Goal: Transaction & Acquisition: Purchase product/service

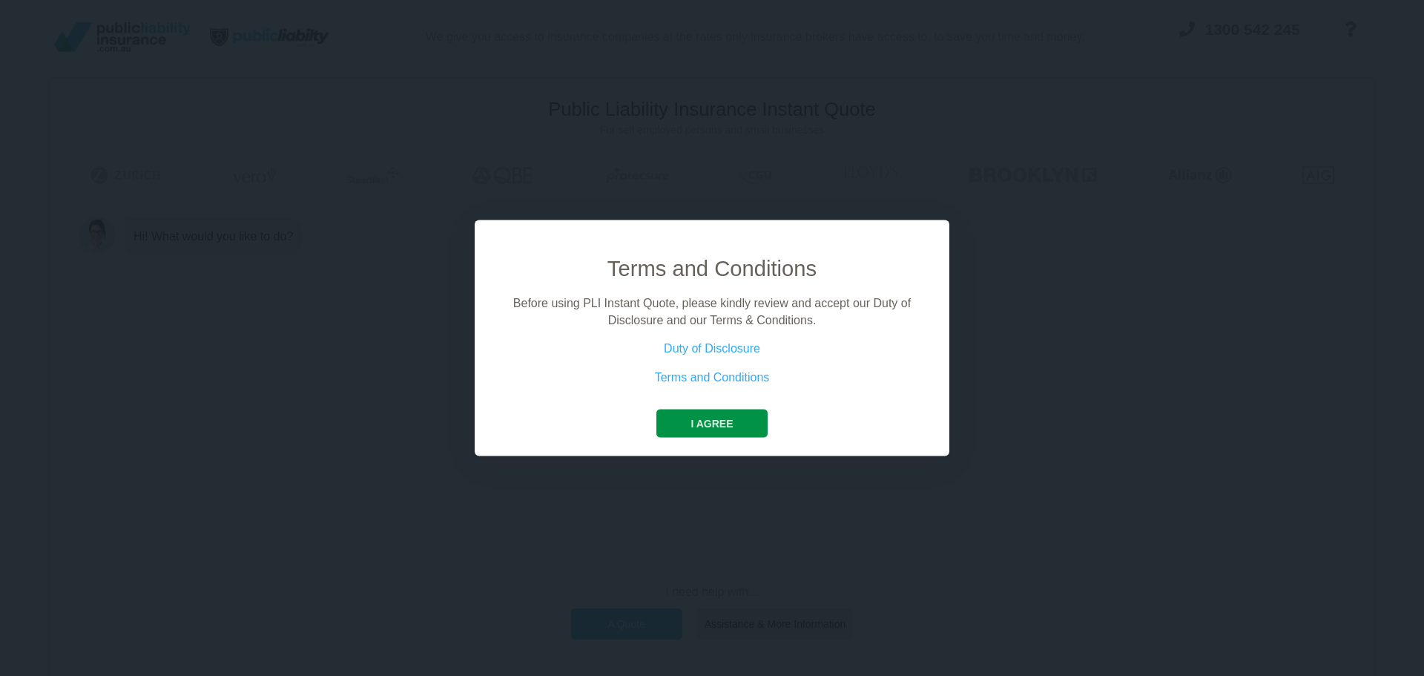
click at [730, 421] on button "I agree" at bounding box center [711, 423] width 111 height 28
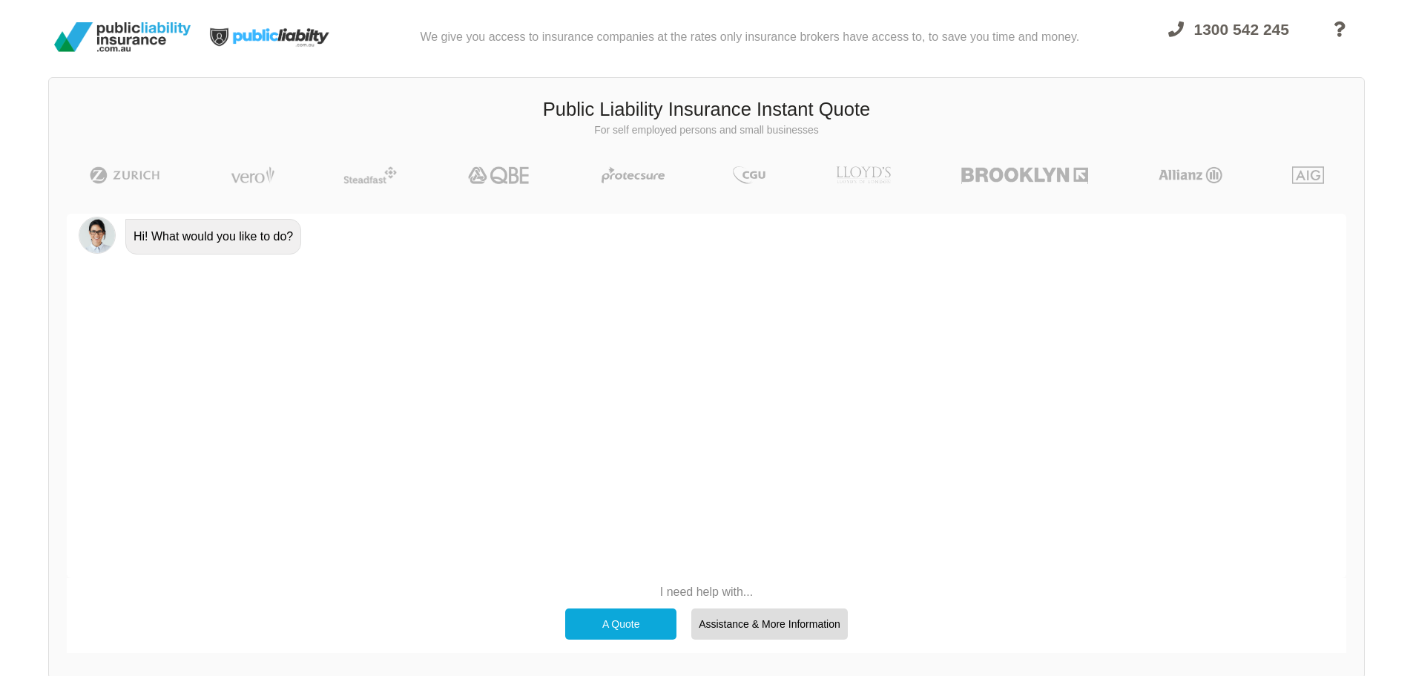
click at [601, 618] on div "A Quote" at bounding box center [620, 623] width 111 height 31
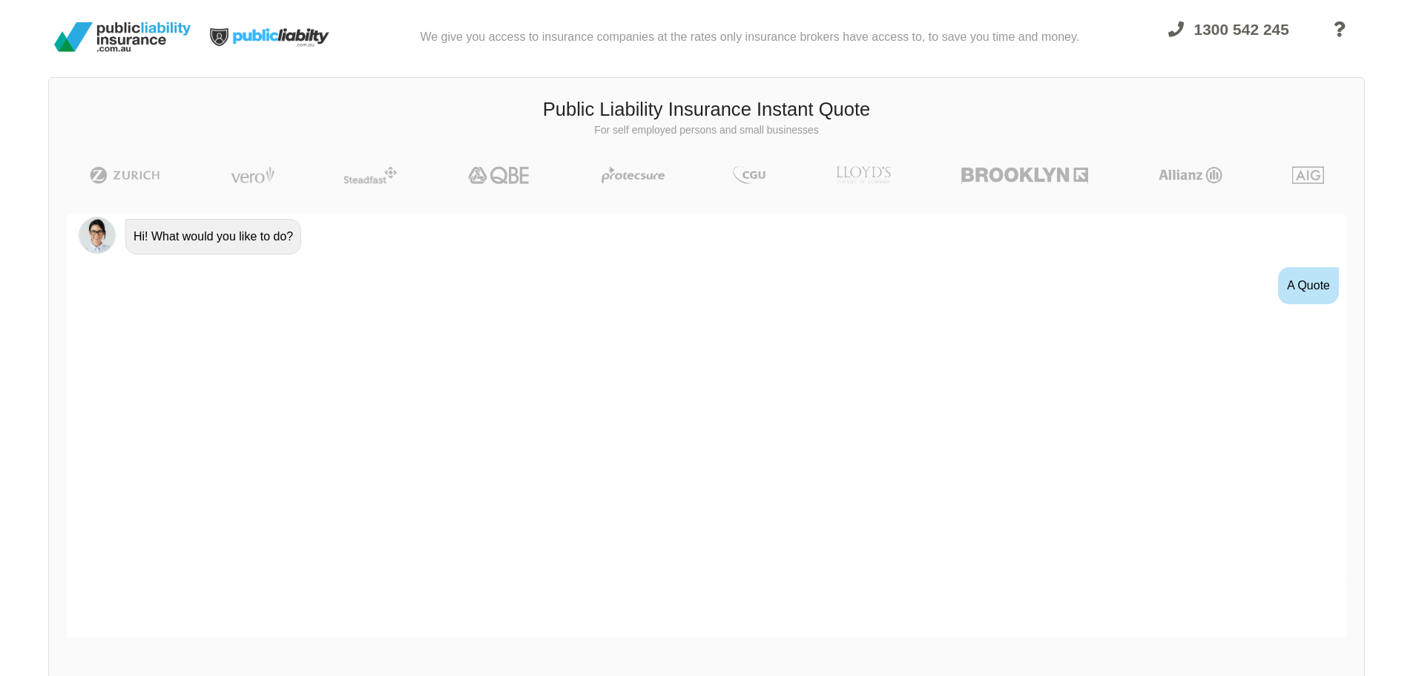
scroll to position [27, 0]
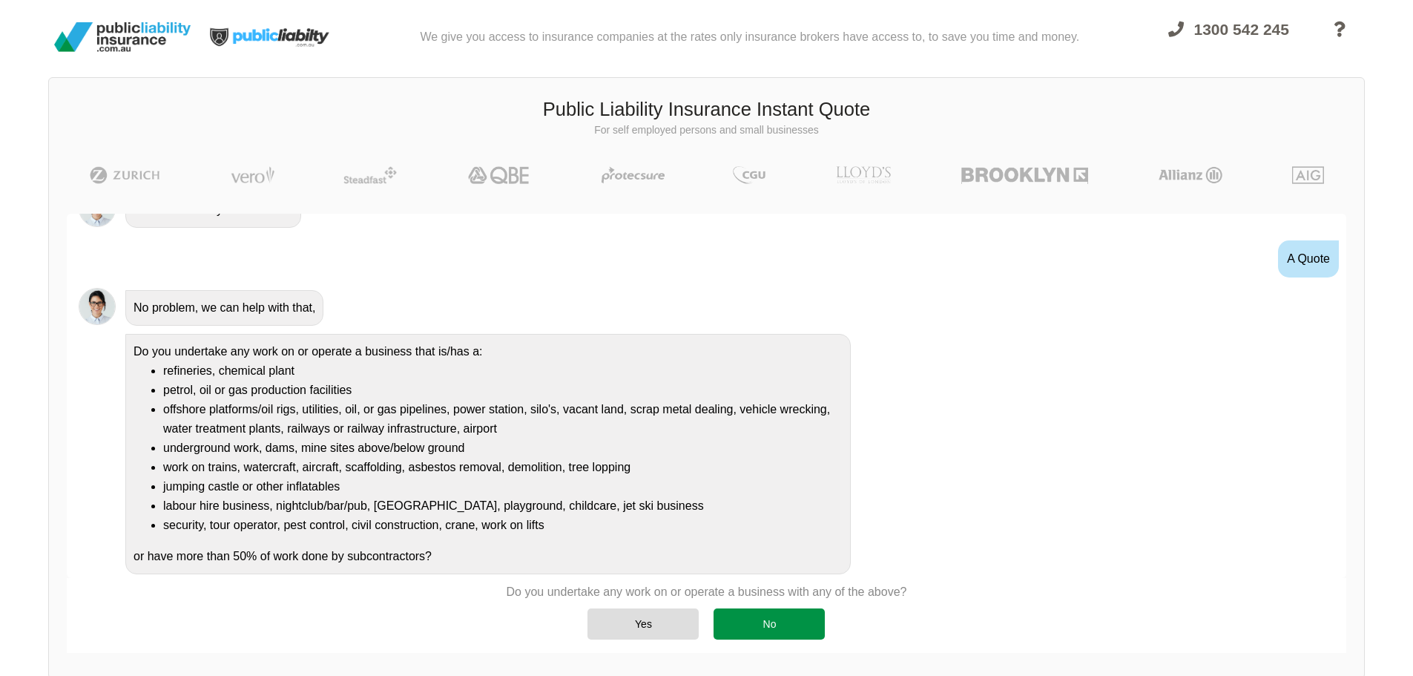
click at [804, 621] on div "No" at bounding box center [769, 623] width 111 height 31
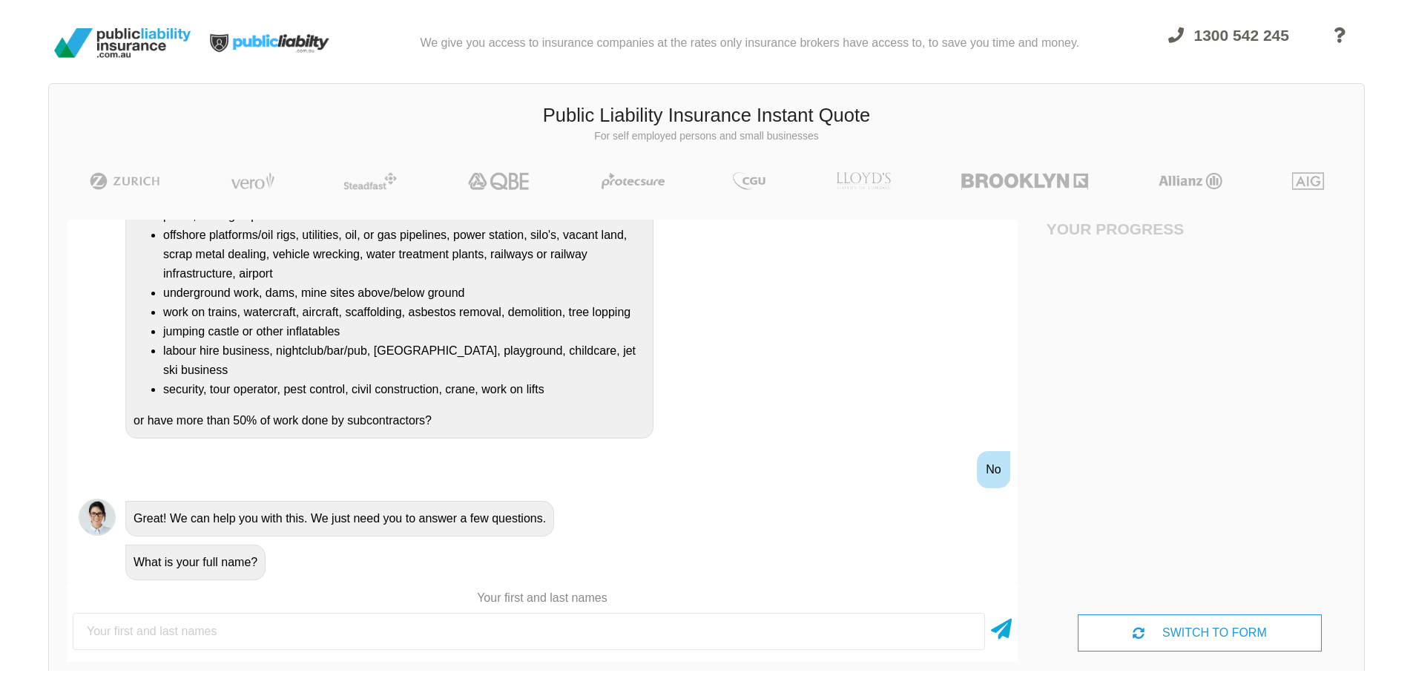
scroll to position [0, 0]
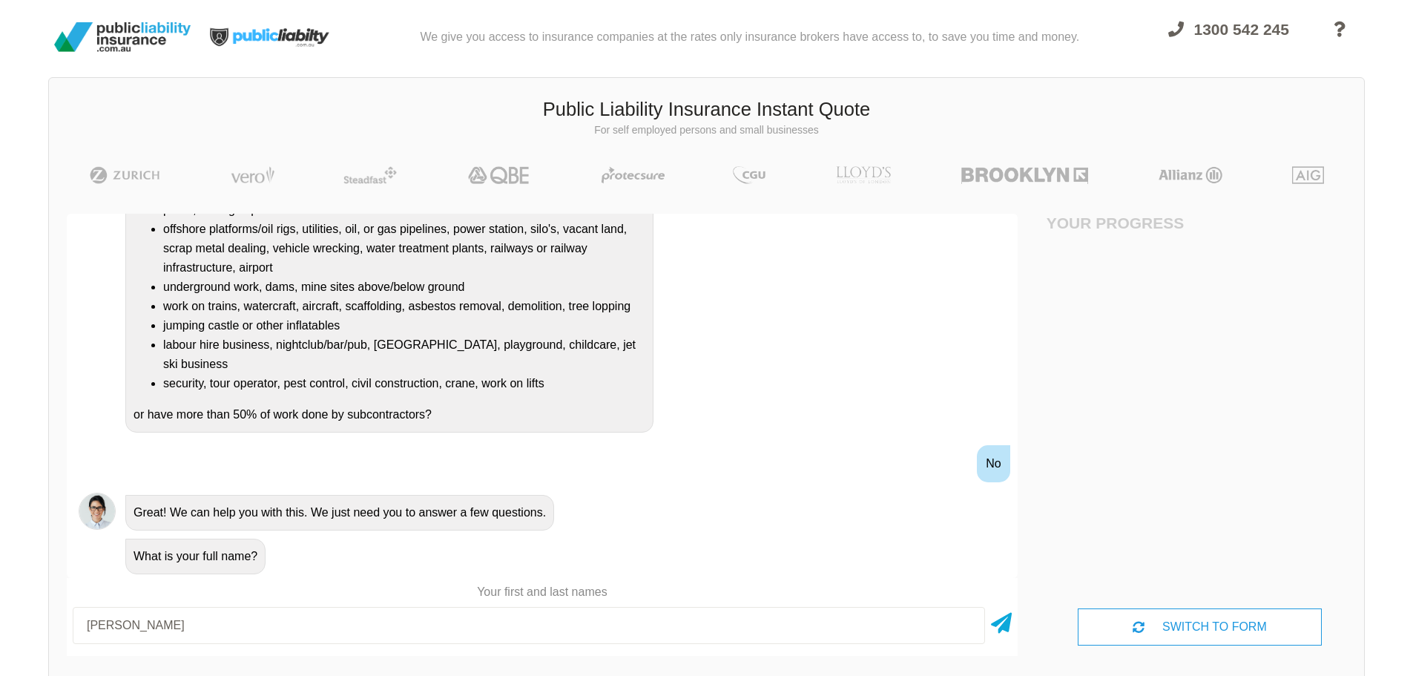
type input "[PERSON_NAME]"
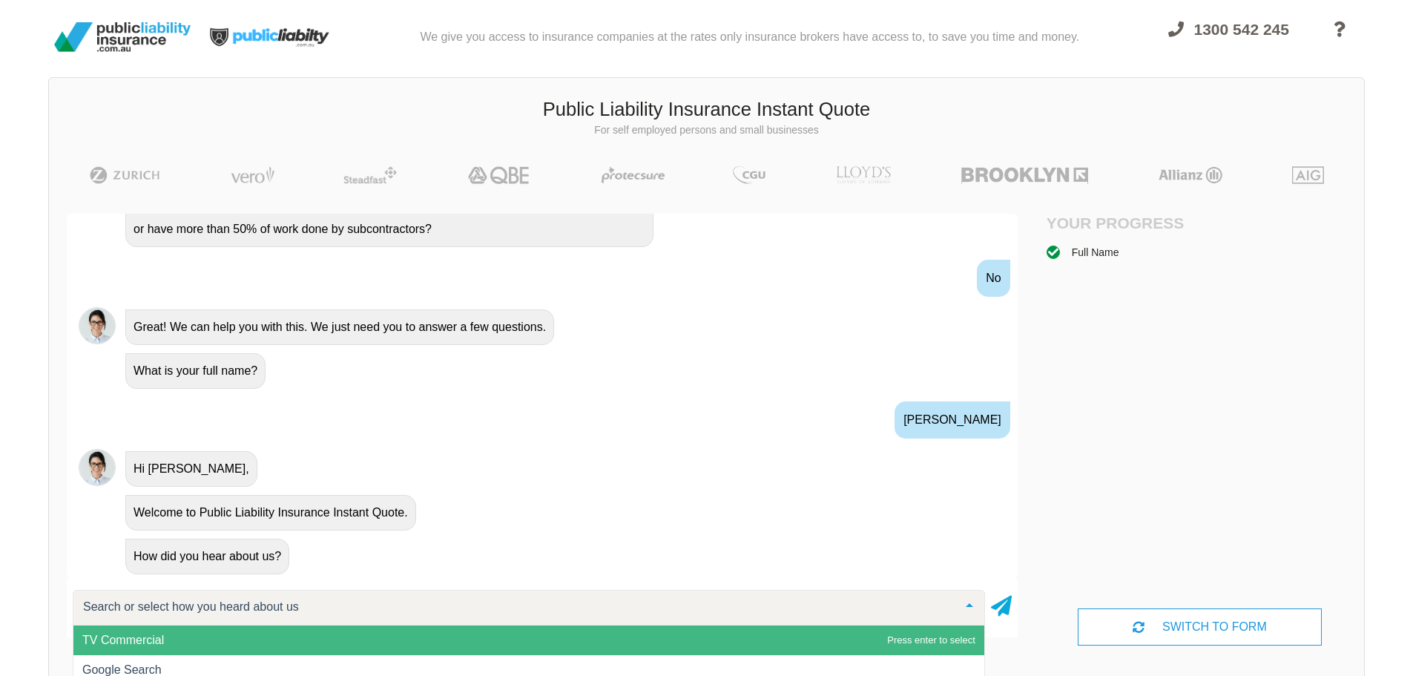
scroll to position [1, 0]
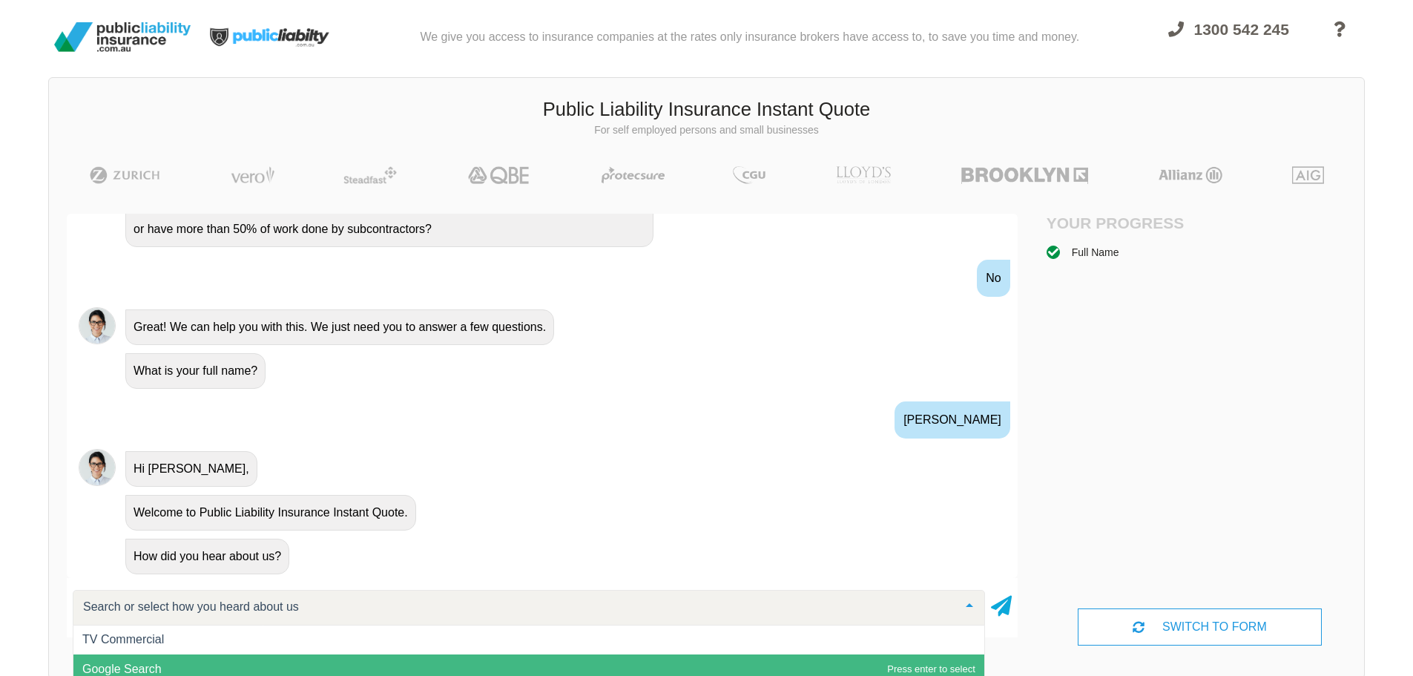
click at [188, 661] on span "Google Search" at bounding box center [528, 669] width 911 height 30
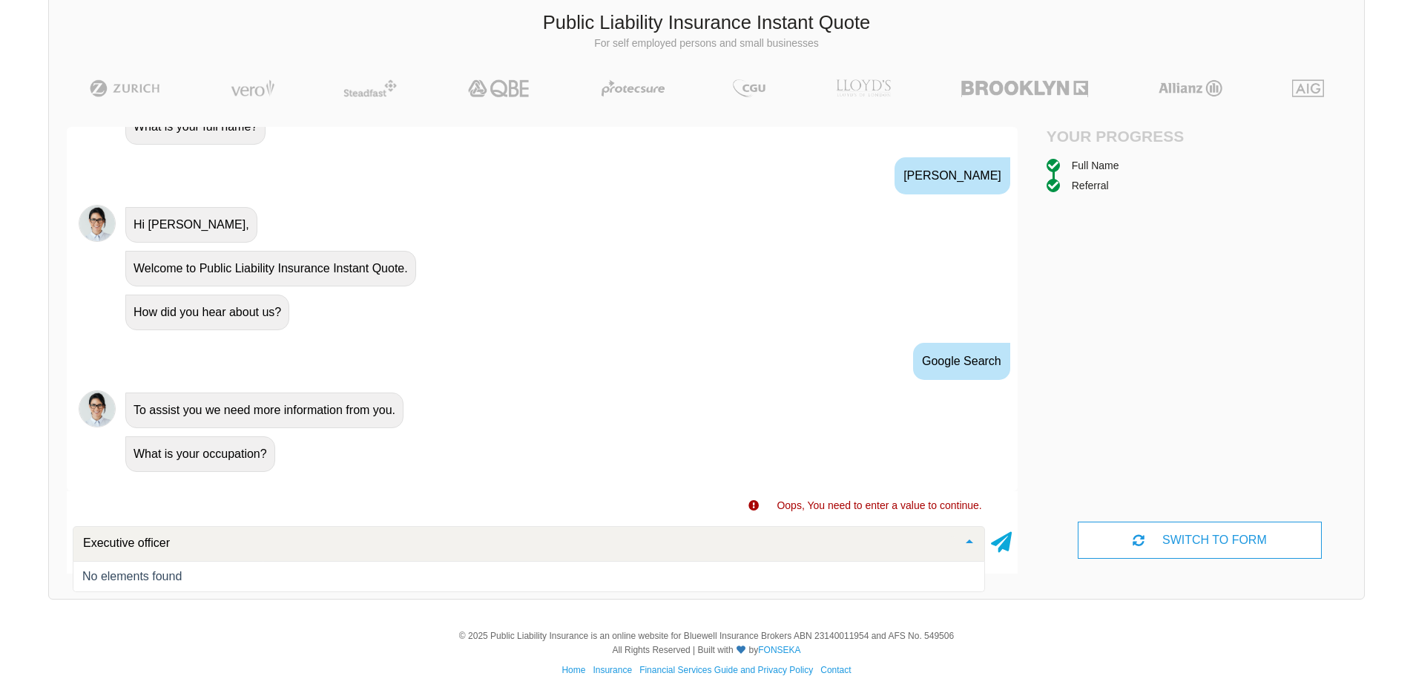
scroll to position [109, 0]
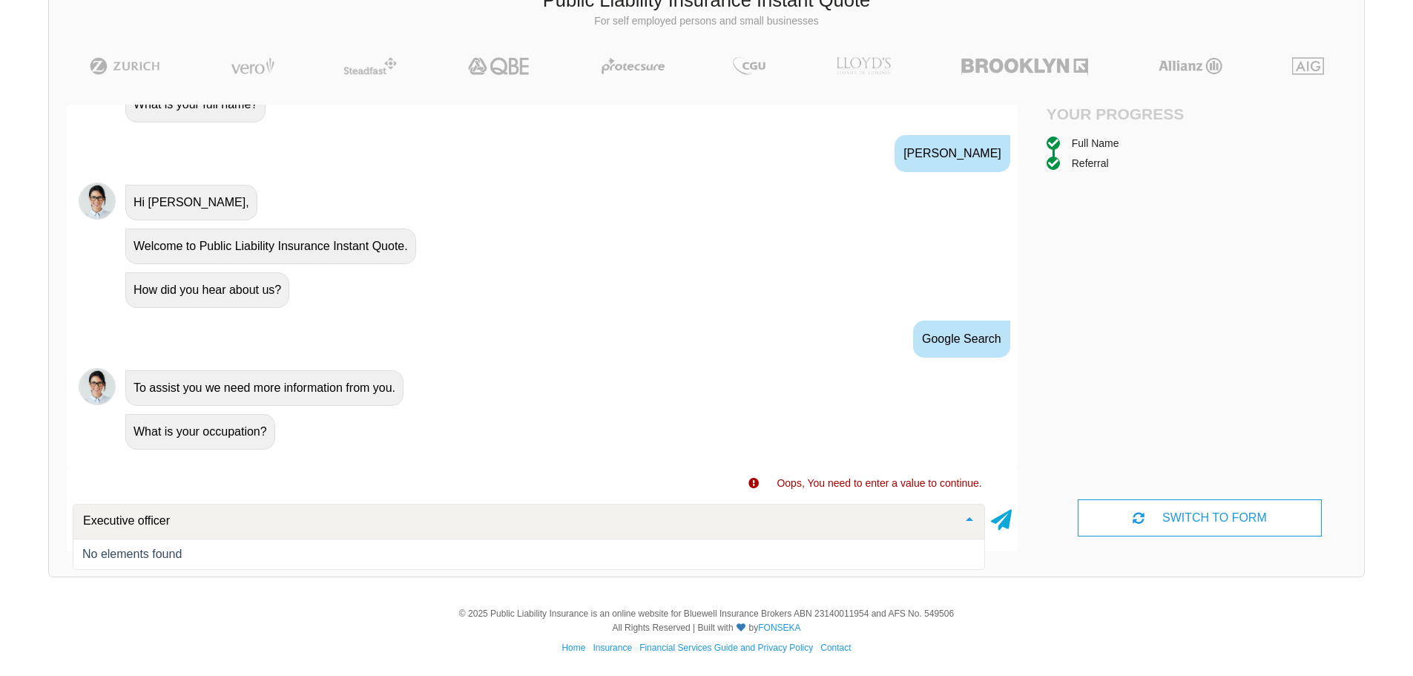
type input "Executive officer"
click at [467, 537] on div at bounding box center [529, 522] width 912 height 36
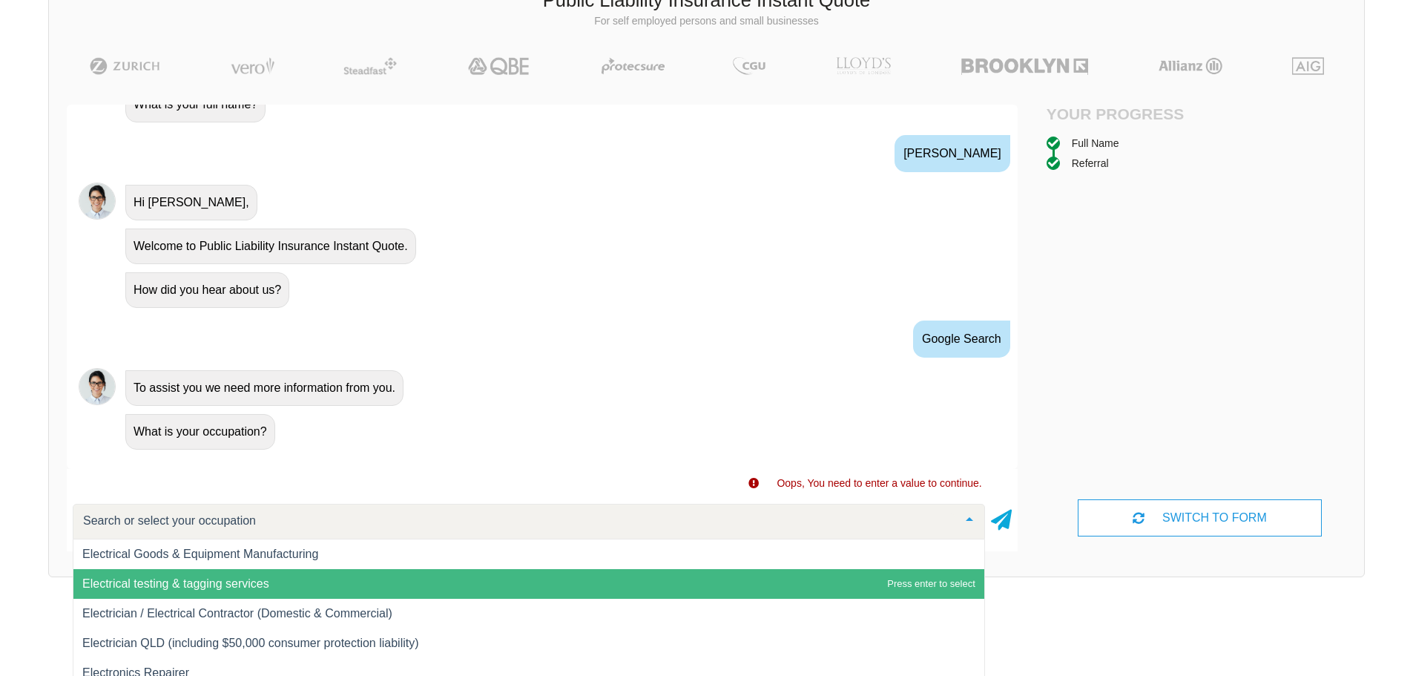
scroll to position [6899, 0]
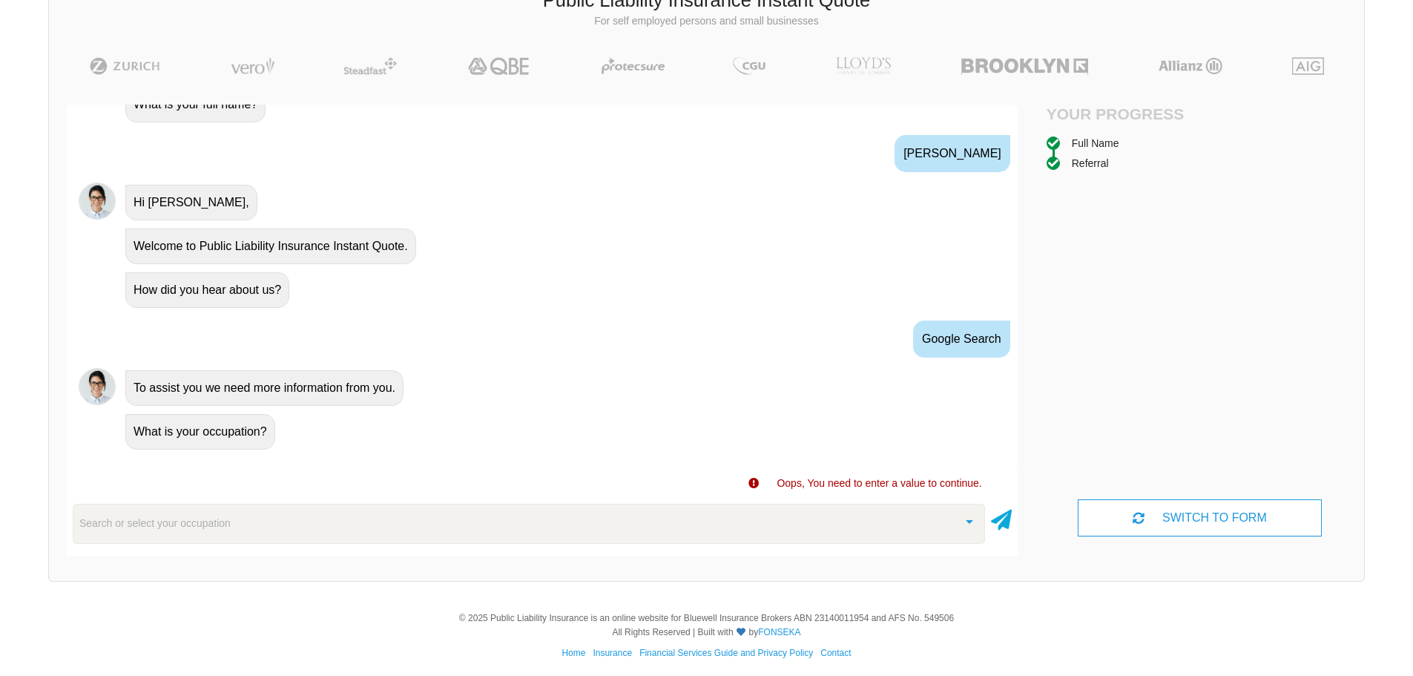
click at [257, 529] on div "Search or select your occupation" at bounding box center [529, 524] width 912 height 40
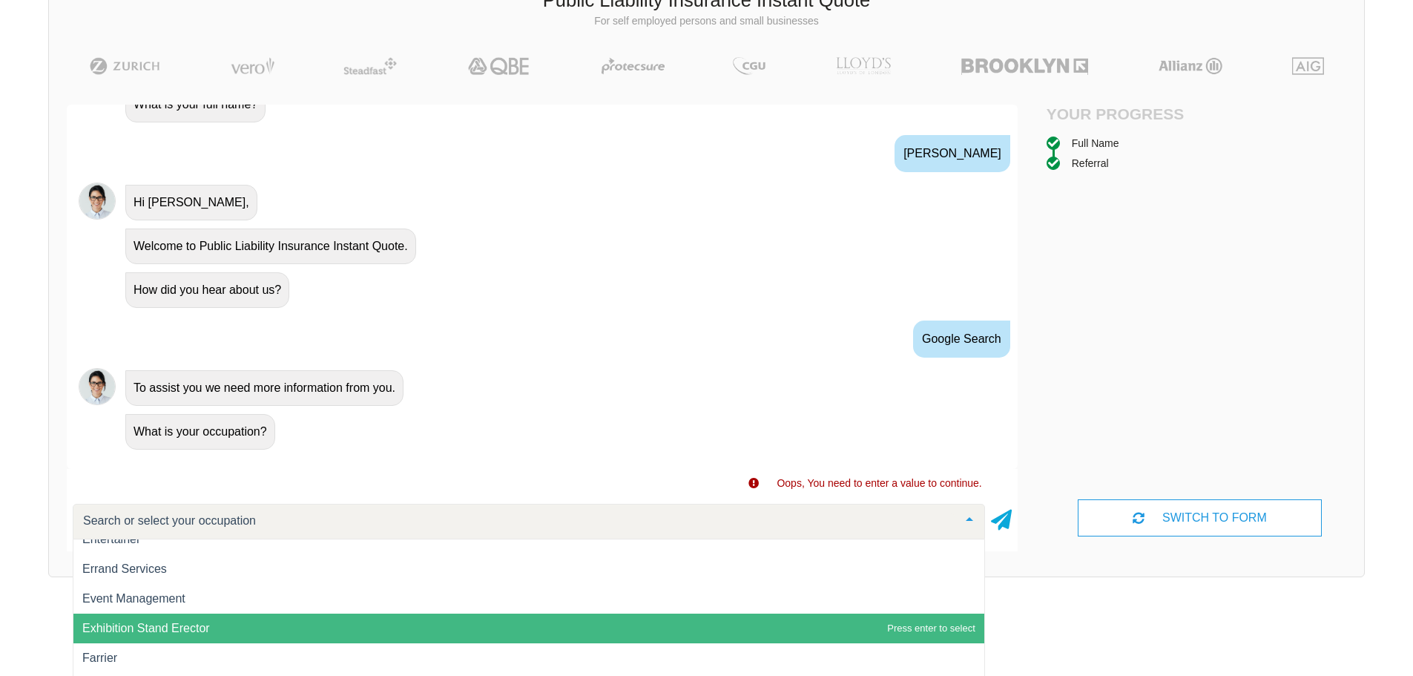
scroll to position [7270, 0]
